Goal: Task Accomplishment & Management: Complete application form

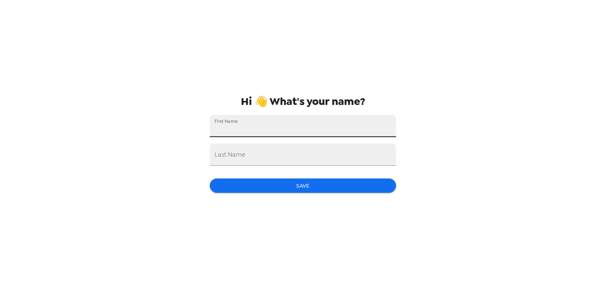
click at [299, 121] on input "First Name" at bounding box center [303, 126] width 186 height 22
type input "[PERSON_NAME]"
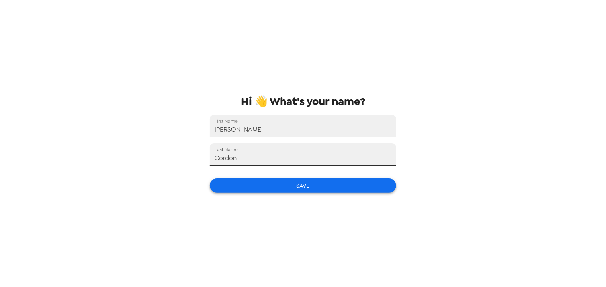
type input "Cordon"
click at [298, 186] on button "Save" at bounding box center [303, 186] width 186 height 15
